Goal: Task Accomplishment & Management: Manage account settings

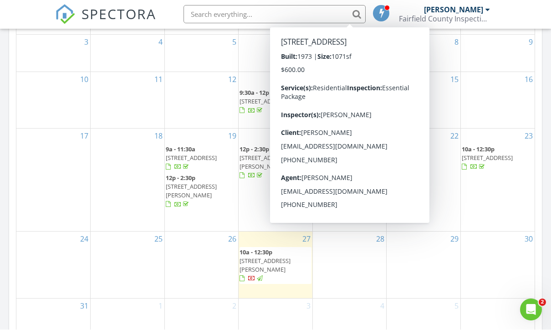
scroll to position [509, 0]
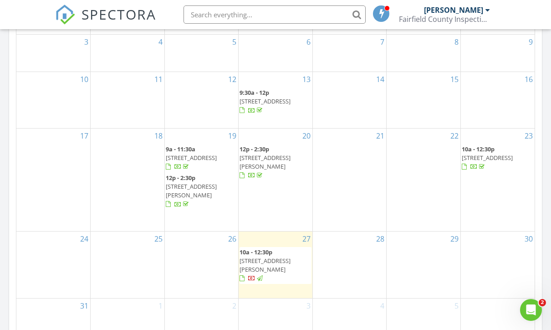
click at [183, 102] on div at bounding box center [202, 94] width 74 height 15
click at [327, 190] on div "21" at bounding box center [350, 179] width 74 height 102
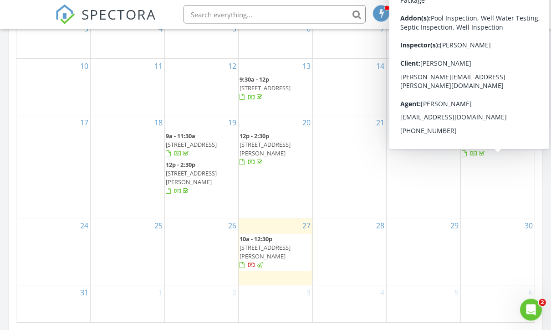
scroll to position [522, 0]
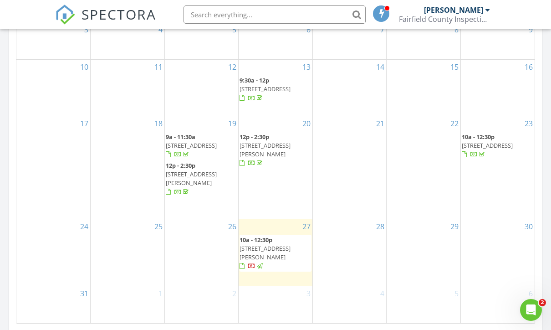
click at [109, 242] on div at bounding box center [128, 241] width 74 height 15
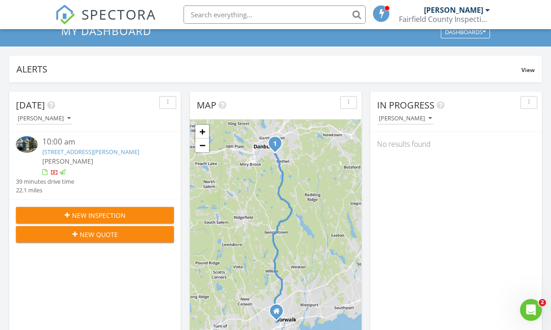
scroll to position [0, 0]
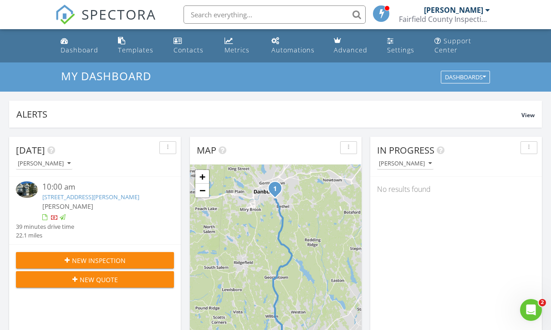
click at [61, 211] on div "10:00 am 53 Lawrence Ave , Danbury, CT 06810 Daniel Kamzik" at bounding box center [101, 201] width 118 height 41
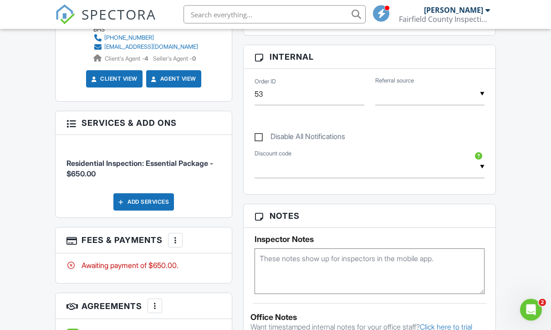
scroll to position [424, 0]
click at [177, 235] on div at bounding box center [175, 239] width 9 height 9
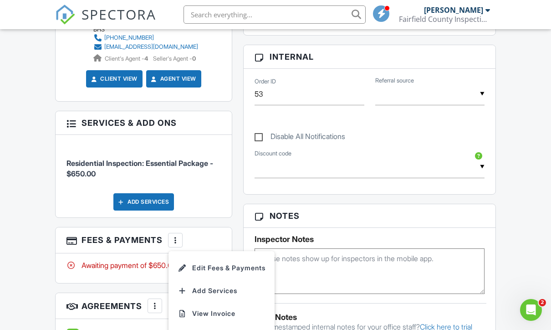
click at [230, 267] on li "Edit Fees & Payments" at bounding box center [221, 267] width 95 height 23
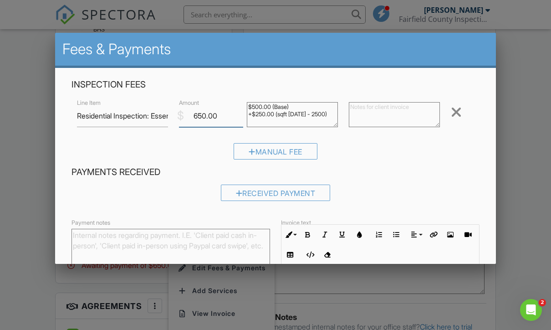
click at [209, 125] on input "650.00" at bounding box center [211, 116] width 64 height 22
click at [195, 115] on input "650.00" at bounding box center [211, 116] width 64 height 22
type input "550.00"
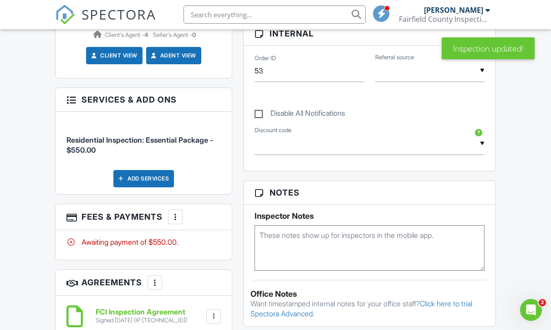
scroll to position [596, 0]
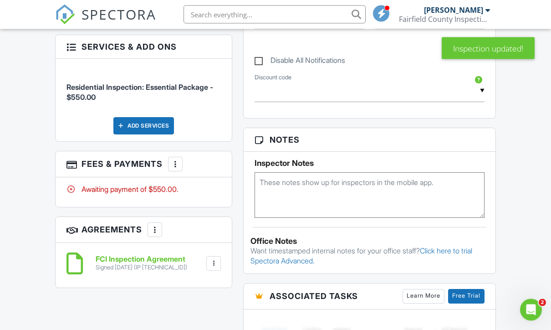
click at [168, 171] on div "More" at bounding box center [175, 164] width 15 height 15
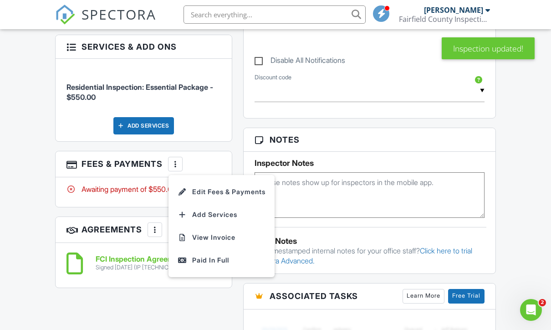
click at [214, 265] on div "Paid In Full" at bounding box center [222, 260] width 88 height 11
